Goal: Check status: Check status

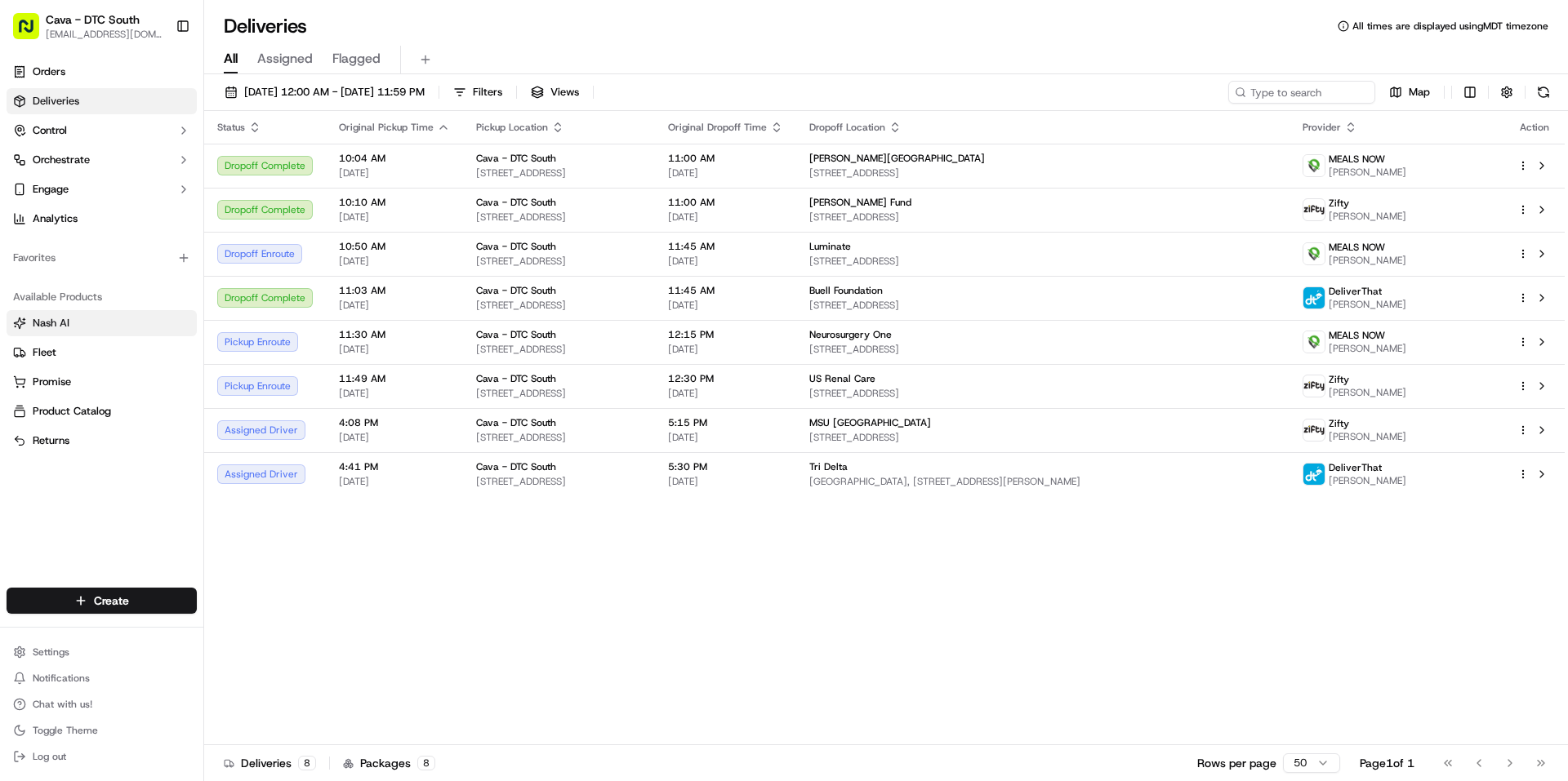
click at [96, 328] on link "Nash AI" at bounding box center [102, 324] width 177 height 15
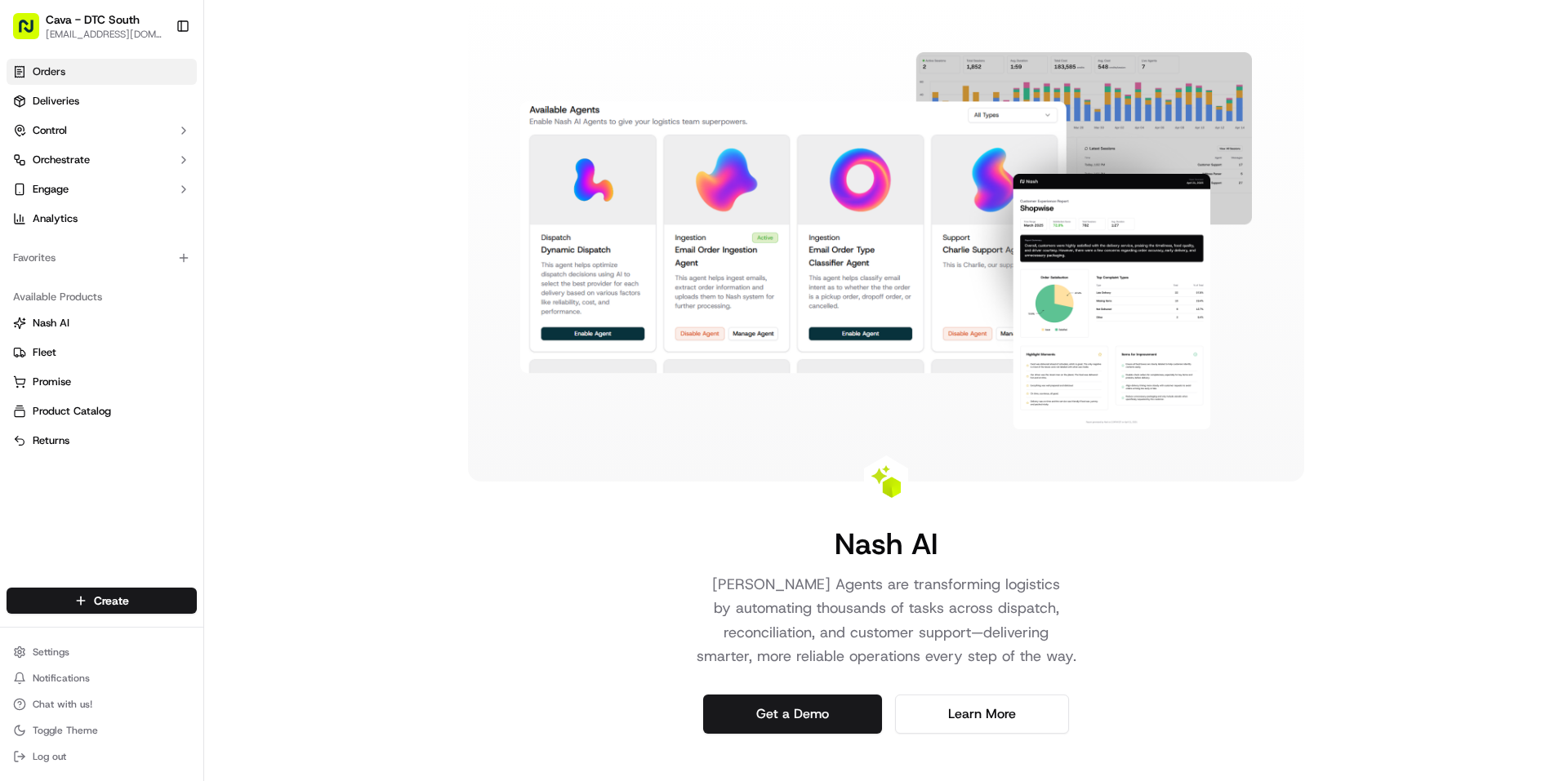
click at [65, 73] on span "Orders" at bounding box center [49, 72] width 33 height 15
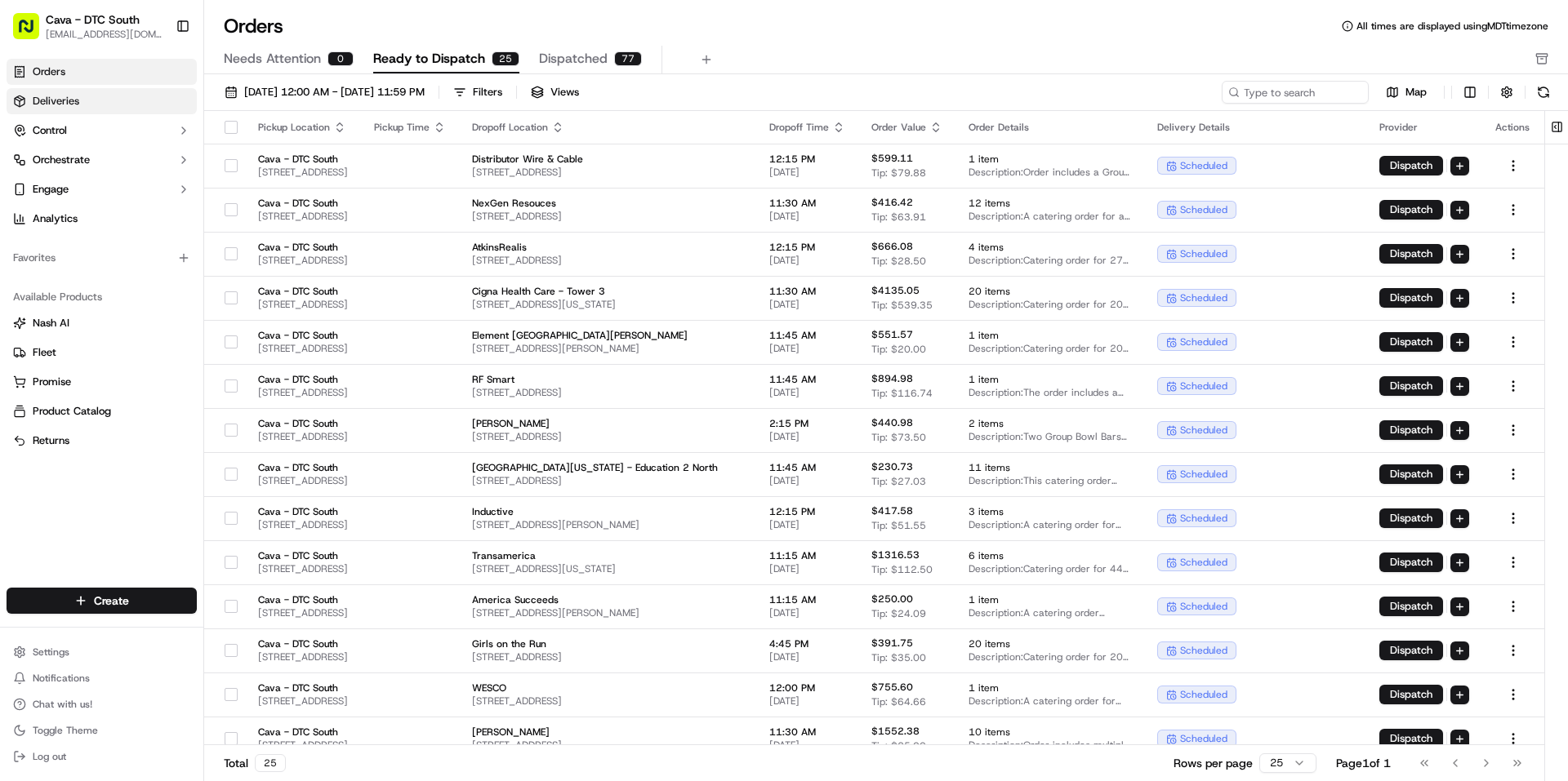
click at [71, 98] on span "Deliveries" at bounding box center [55, 102] width 46 height 15
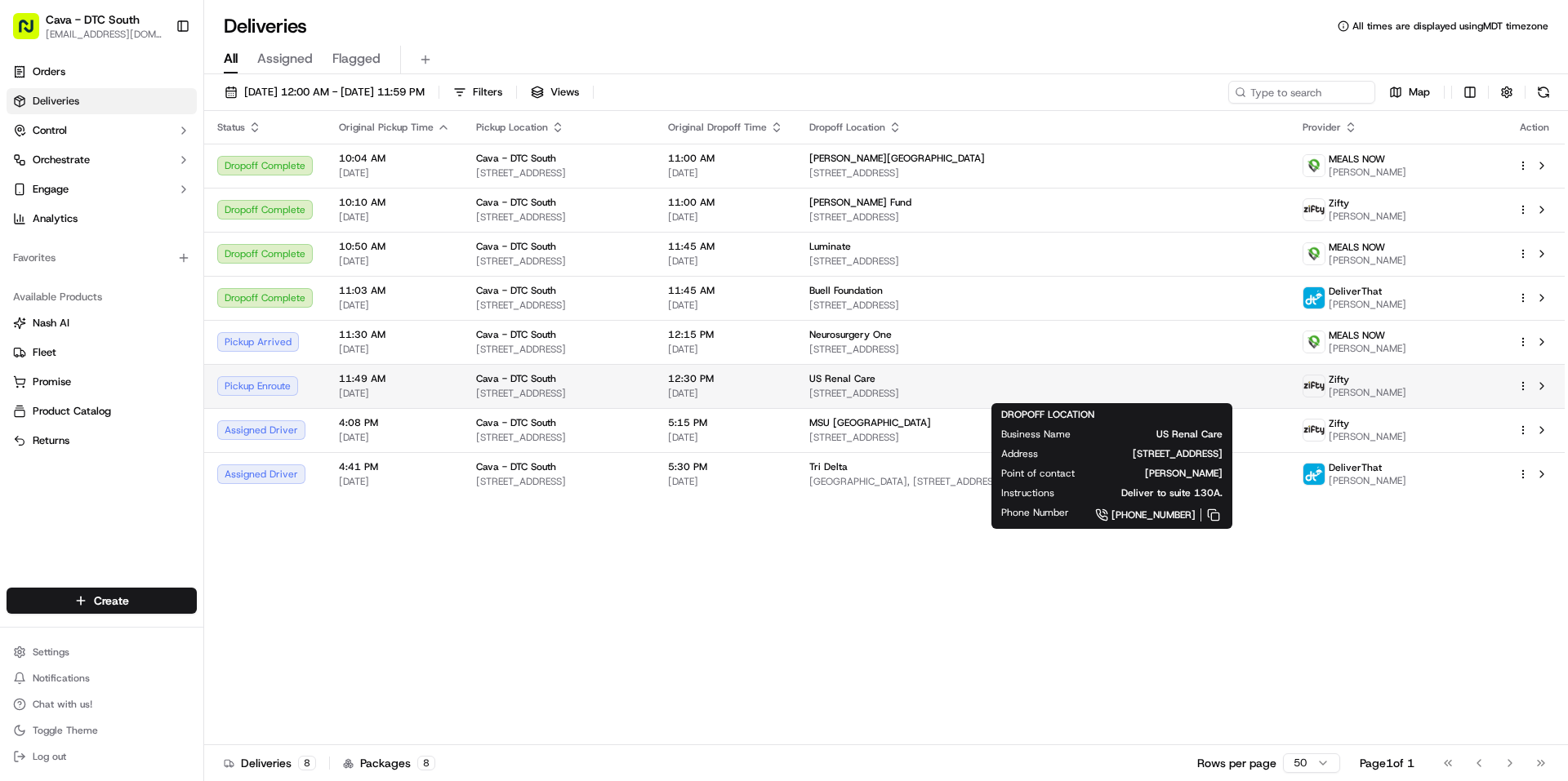
click at [1078, 388] on span "[STREET_ADDRESS]" at bounding box center [1043, 393] width 467 height 13
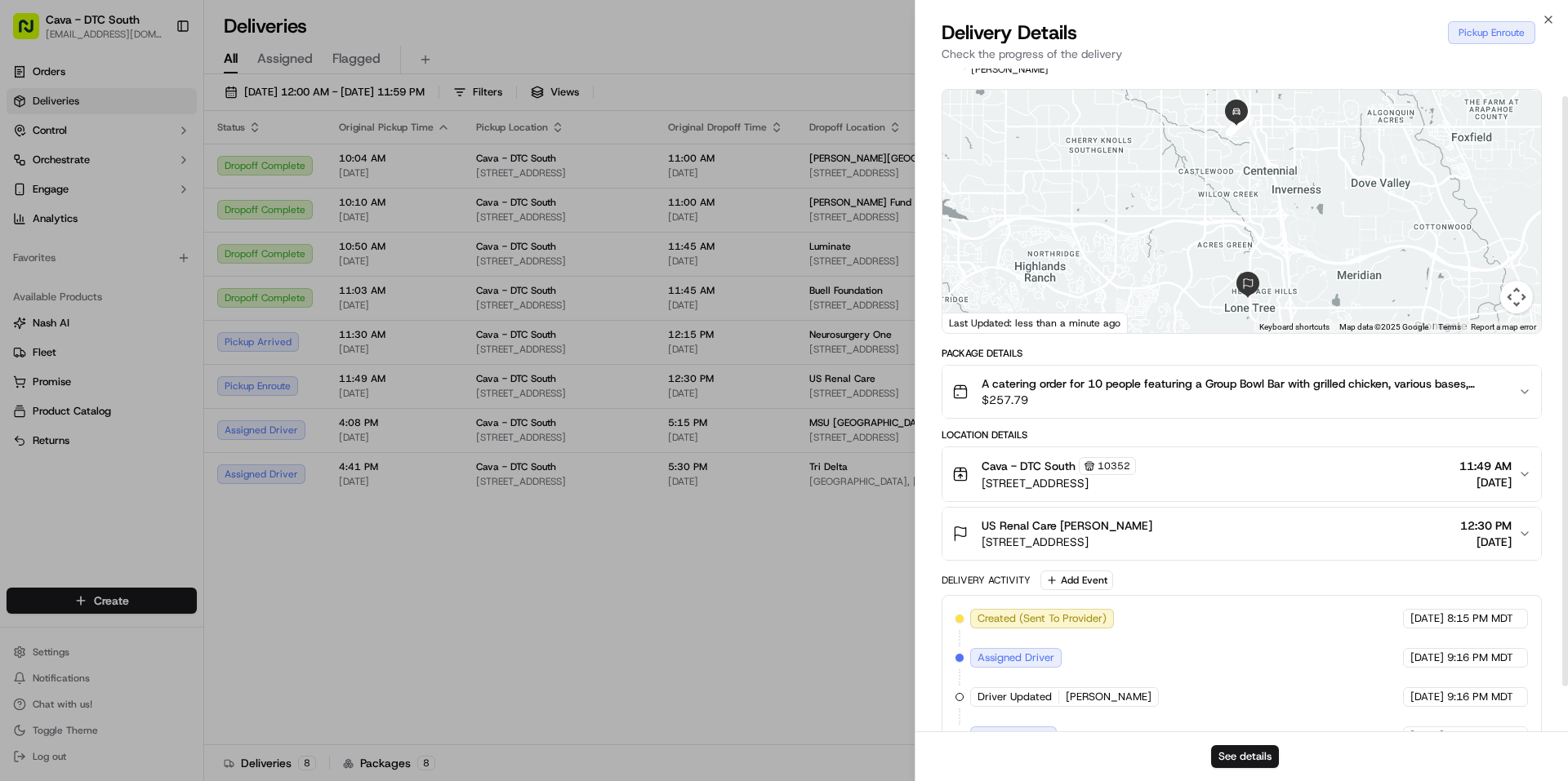
scroll to position [81, 0]
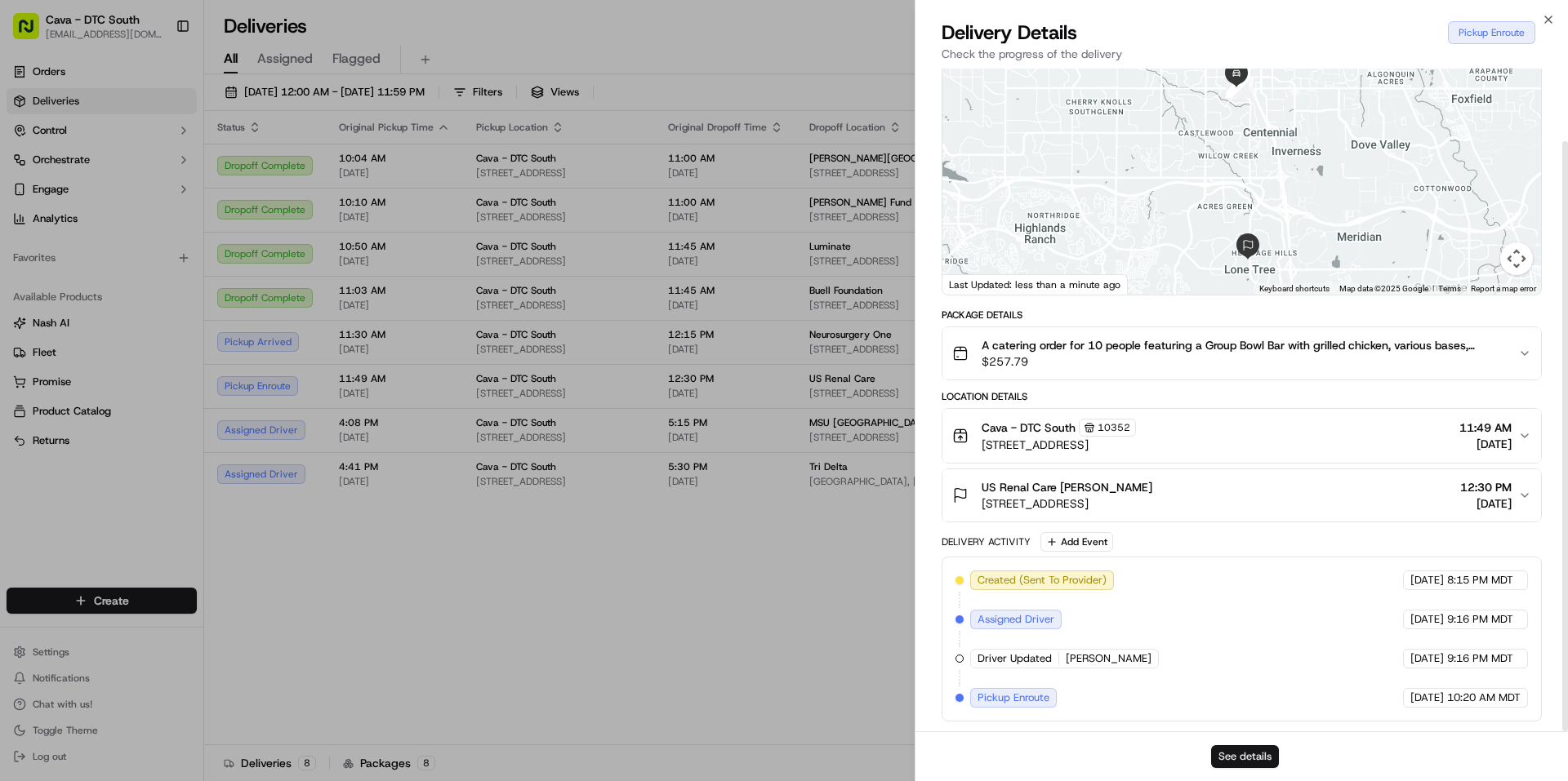
click at [1261, 750] on button "See details" at bounding box center [1245, 756] width 68 height 23
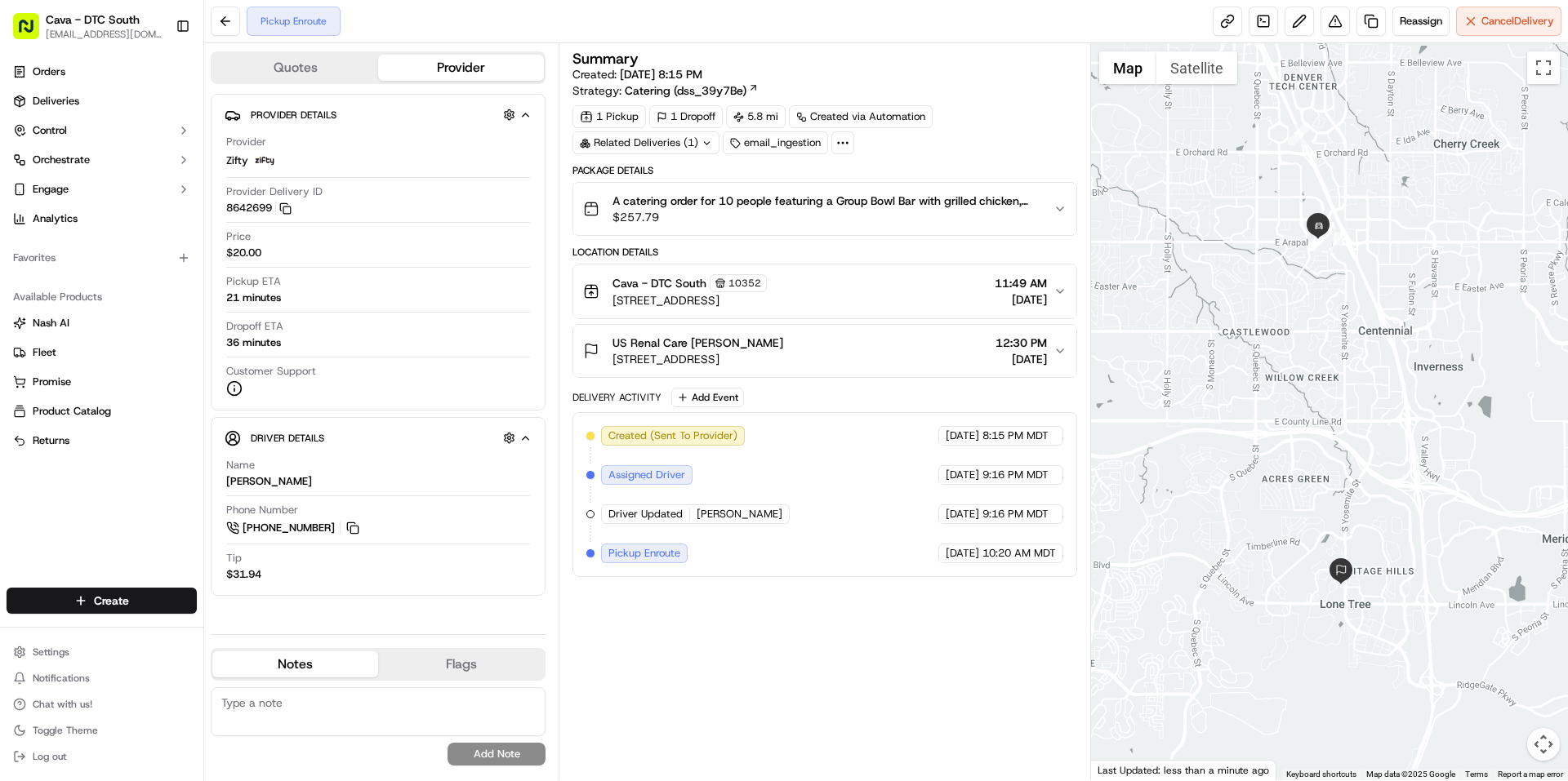
click at [250, 283] on span "Pickup ETA" at bounding box center [253, 282] width 55 height 15
click at [1022, 344] on span "12:30 PM" at bounding box center [1021, 342] width 51 height 16
